Goal: Find specific page/section: Find specific page/section

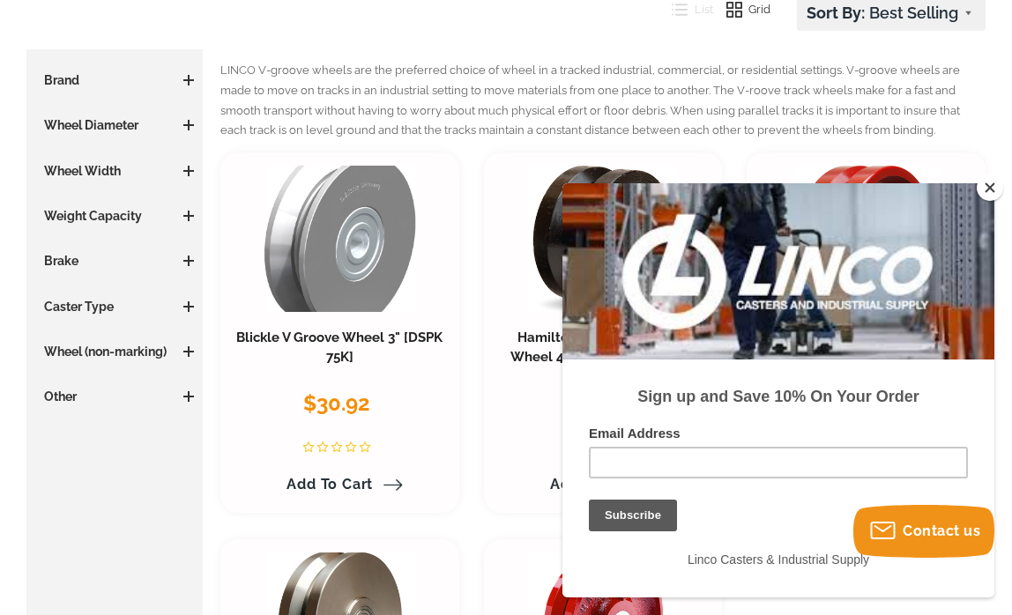
scroll to position [435, 0]
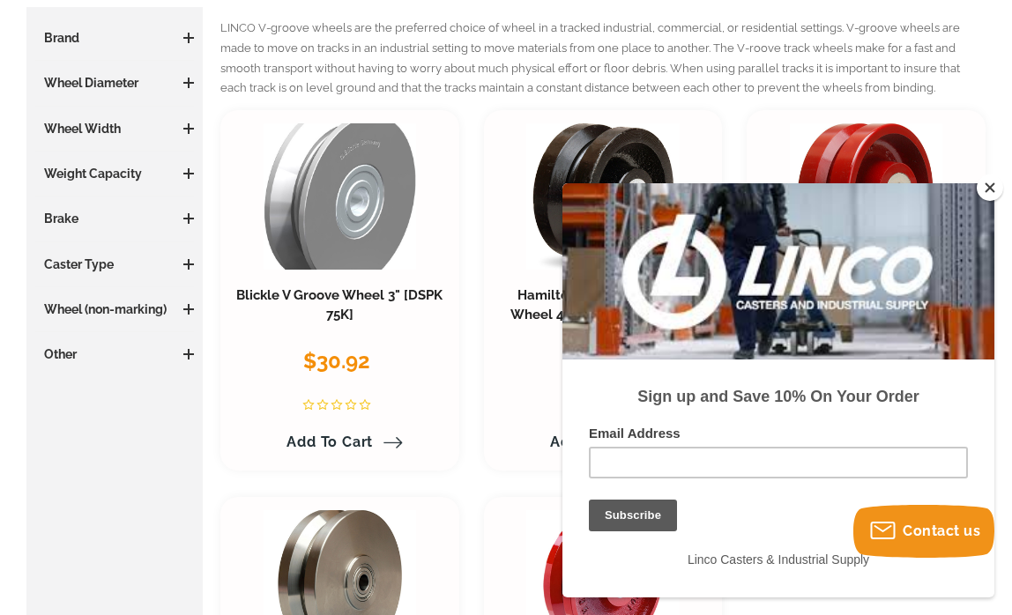
click at [988, 189] on button "Close" at bounding box center [990, 188] width 26 height 26
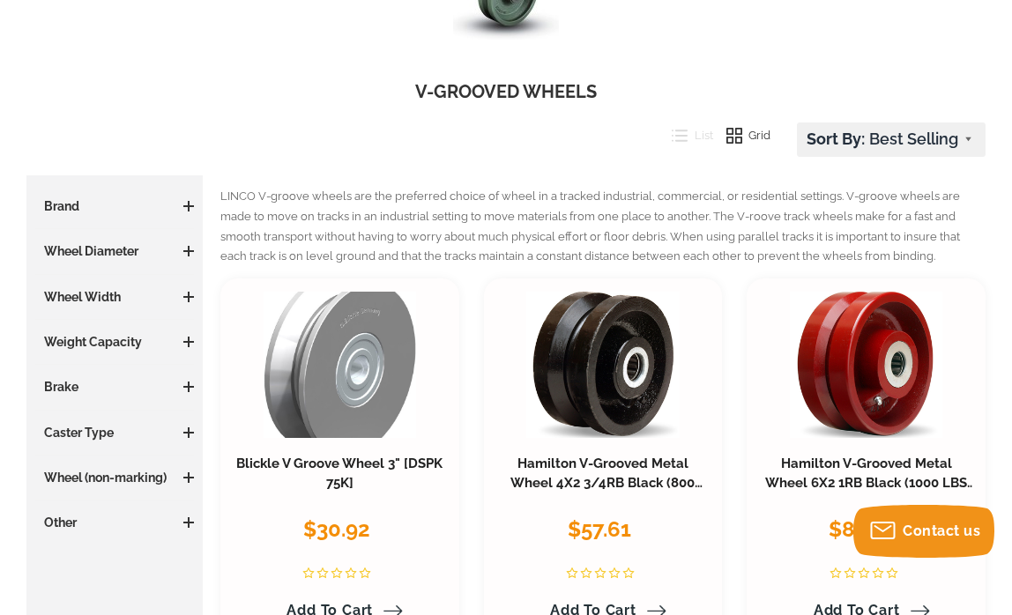
scroll to position [234, 0]
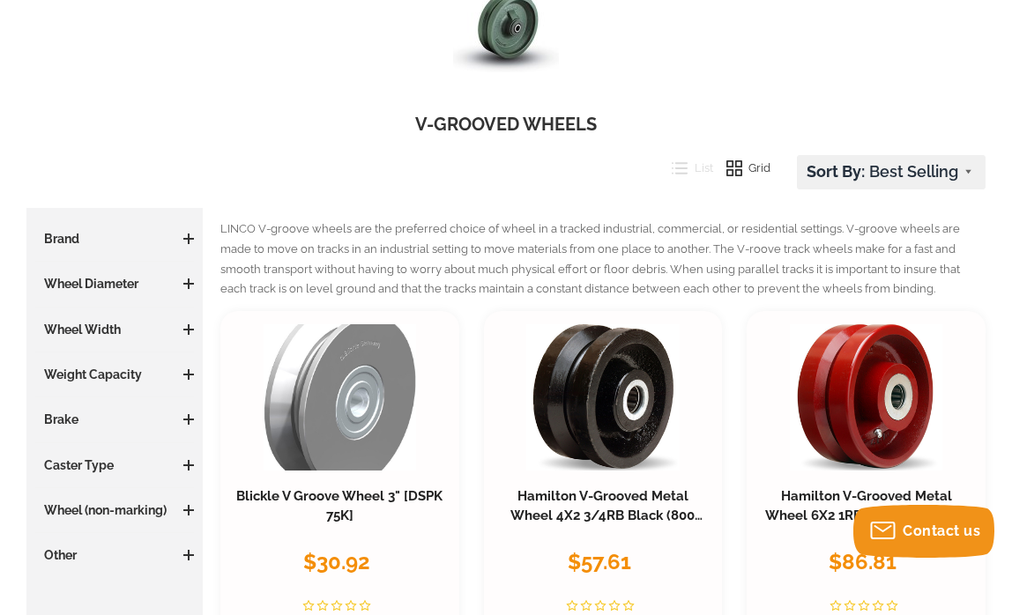
click at [189, 271] on div "Price $0 0 $1500 1500 Update Brand [PERSON_NAME] (1) [PERSON_NAME] (4) Wheel Di…" at bounding box center [114, 397] width 159 height 334
click at [187, 279] on span at bounding box center [188, 284] width 11 height 11
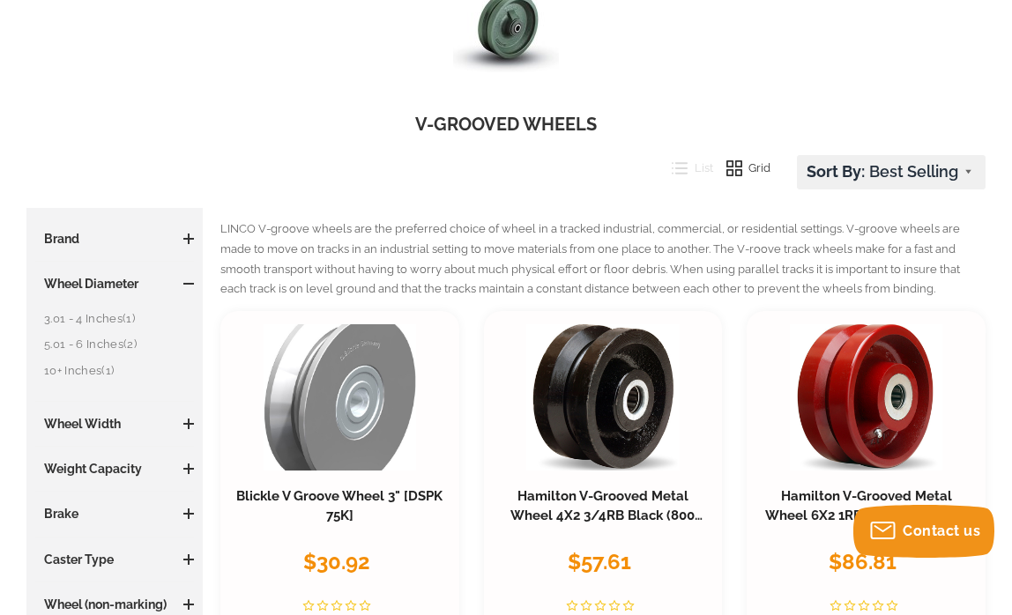
click at [51, 368] on link "10+ Inches (1)" at bounding box center [119, 370] width 150 height 19
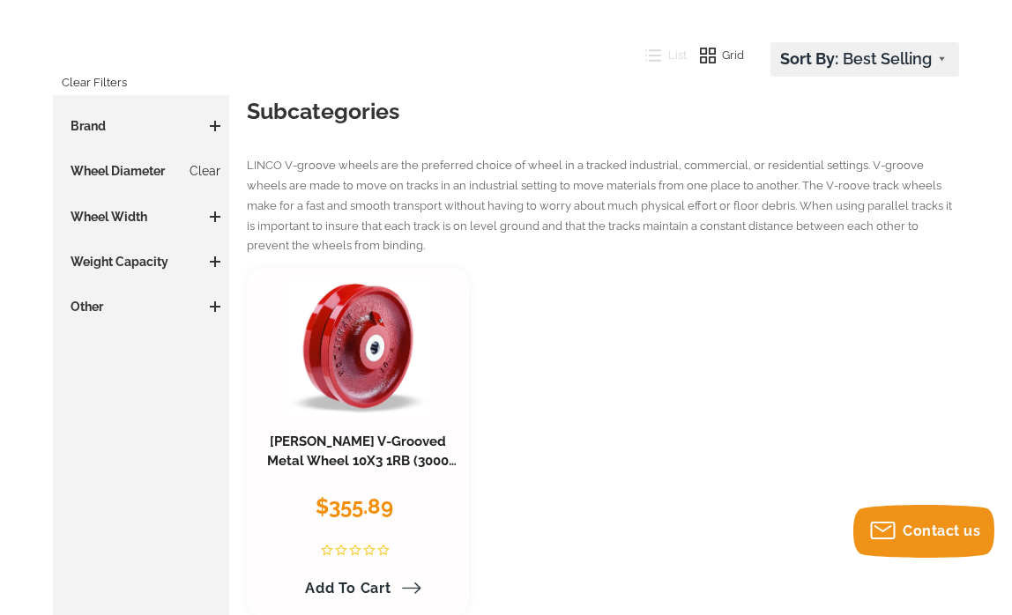
scroll to position [399, 0]
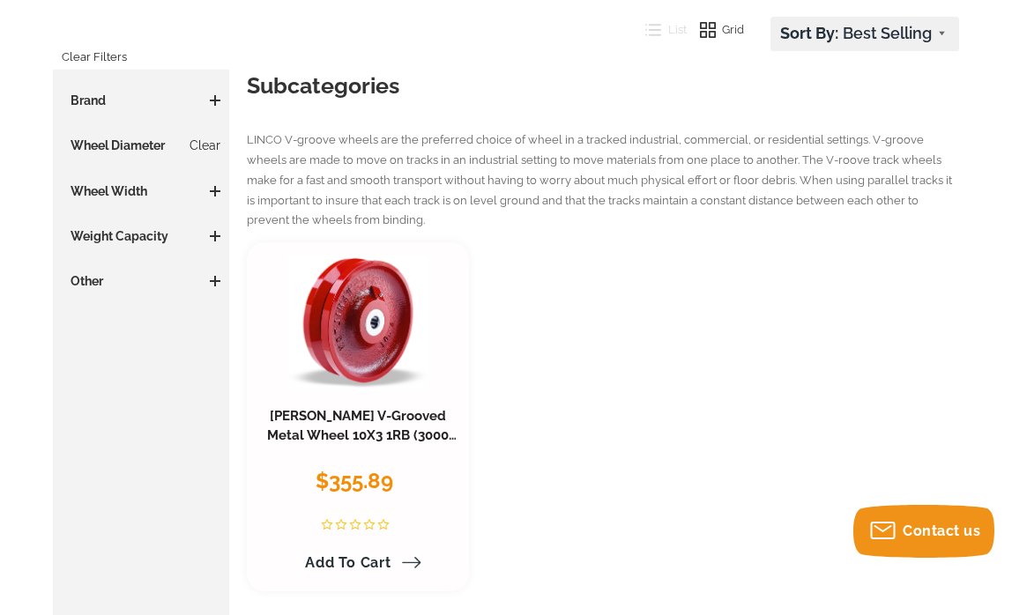
click at [82, 284] on h3 "Other" at bounding box center [141, 281] width 159 height 18
click at [206, 284] on h3 "Other" at bounding box center [141, 281] width 159 height 18
click at [214, 279] on span at bounding box center [215, 281] width 2 height 11
click at [215, 99] on span at bounding box center [215, 100] width 2 height 11
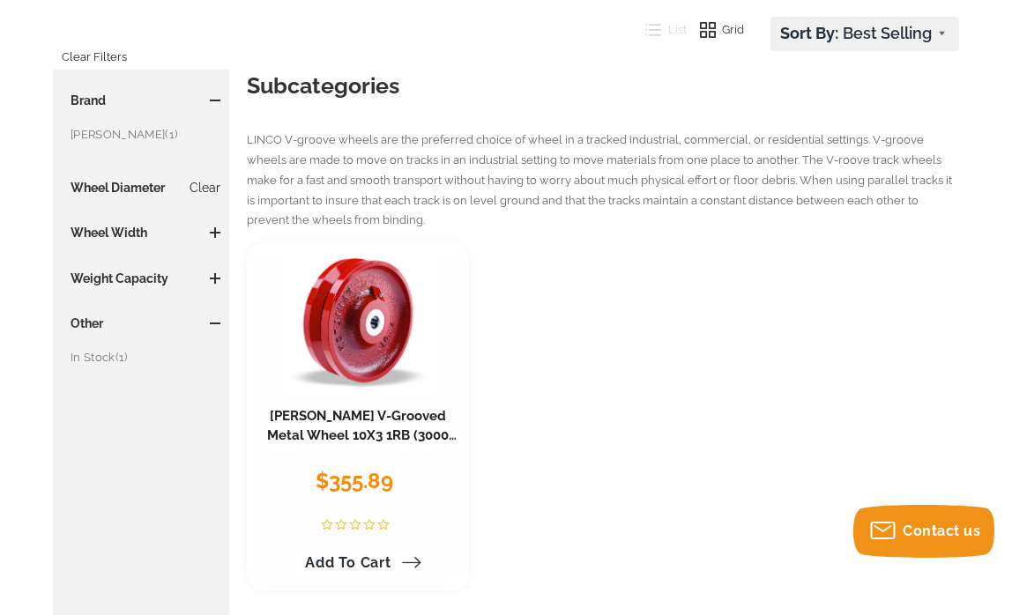
click at [667, 308] on div "Compare [PERSON_NAME] V-Grooved Metal Wheel 10X3 1RB (3000 LBS Cap) $355.89 [PE…" at bounding box center [603, 429] width 712 height 375
